Goal: Task Accomplishment & Management: Complete application form

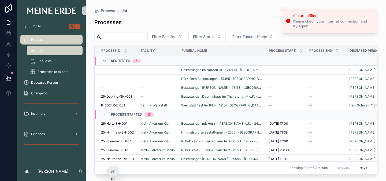
click at [40, 49] on span "List" at bounding box center [40, 50] width 5 height 4
click at [103, 87] on span "--" at bounding box center [102, 88] width 3 height 4
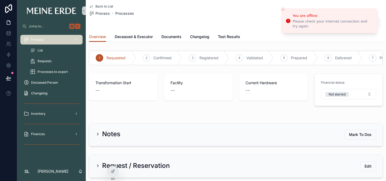
click at [41, 50] on span "List" at bounding box center [40, 50] width 5 height 4
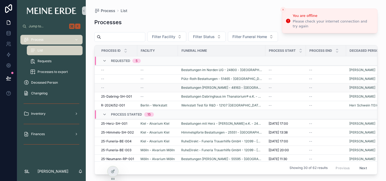
click at [103, 87] on span "--" at bounding box center [102, 88] width 3 height 4
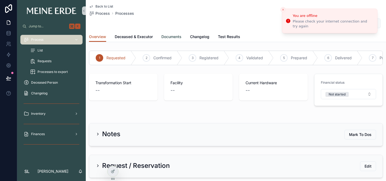
click at [174, 37] on span "Documents" at bounding box center [172, 36] width 20 height 5
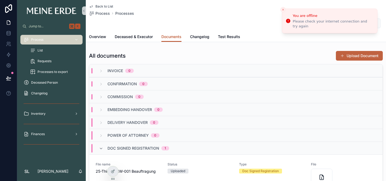
click at [352, 55] on button "Upload Document" at bounding box center [359, 56] width 47 height 10
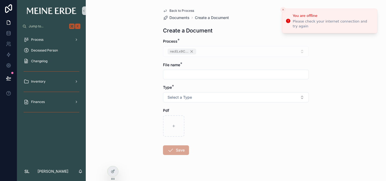
click at [218, 74] on input "scrollable content" at bounding box center [235, 75] width 145 height 8
drag, startPoint x: 203, startPoint y: 75, endPoint x: 253, endPoint y: 74, distance: 49.4
click at [253, 74] on input "**********" at bounding box center [235, 75] width 145 height 8
type input "**********"
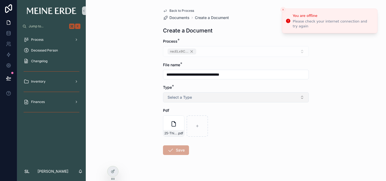
click at [175, 100] on button "Select a Type" at bounding box center [236, 97] width 146 height 10
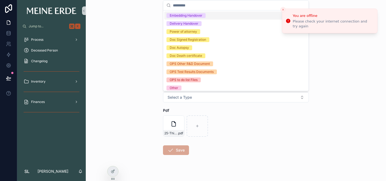
click at [198, 16] on div "Embedding Handover" at bounding box center [186, 15] width 33 height 5
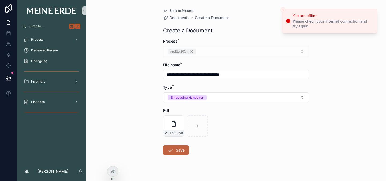
click at [172, 151] on icon "scrollable content" at bounding box center [170, 150] width 6 height 6
